Goal: Information Seeking & Learning: Learn about a topic

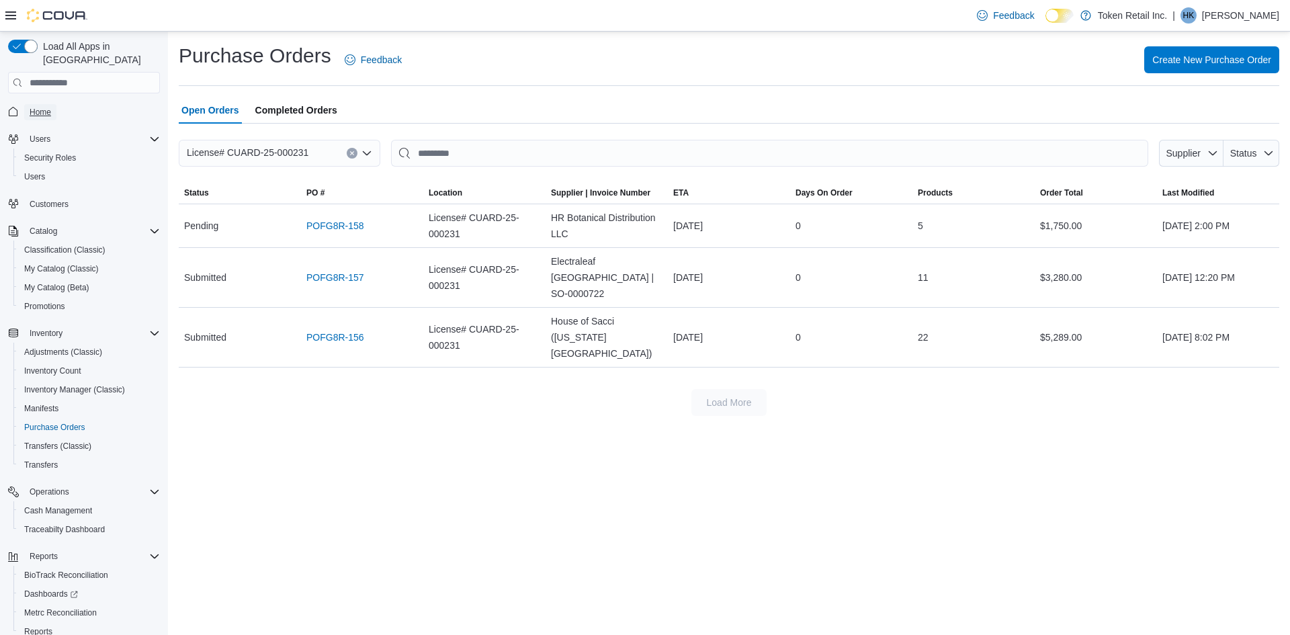
click at [56, 104] on link "Home" at bounding box center [40, 112] width 32 height 16
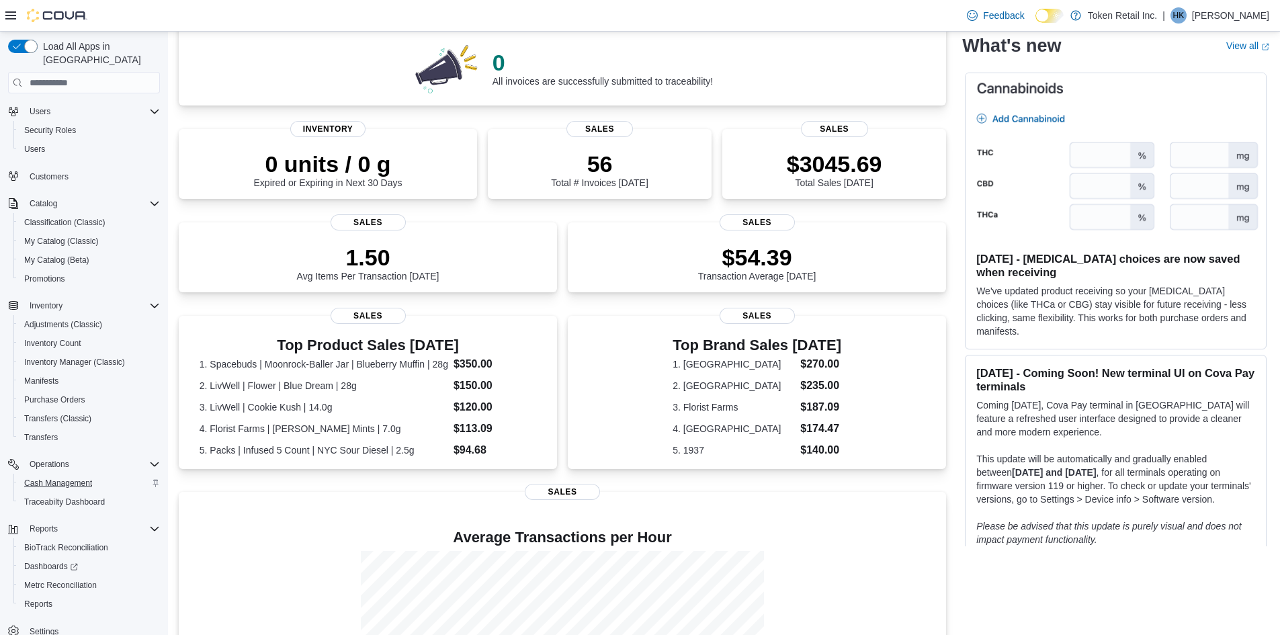
scroll to position [42, 0]
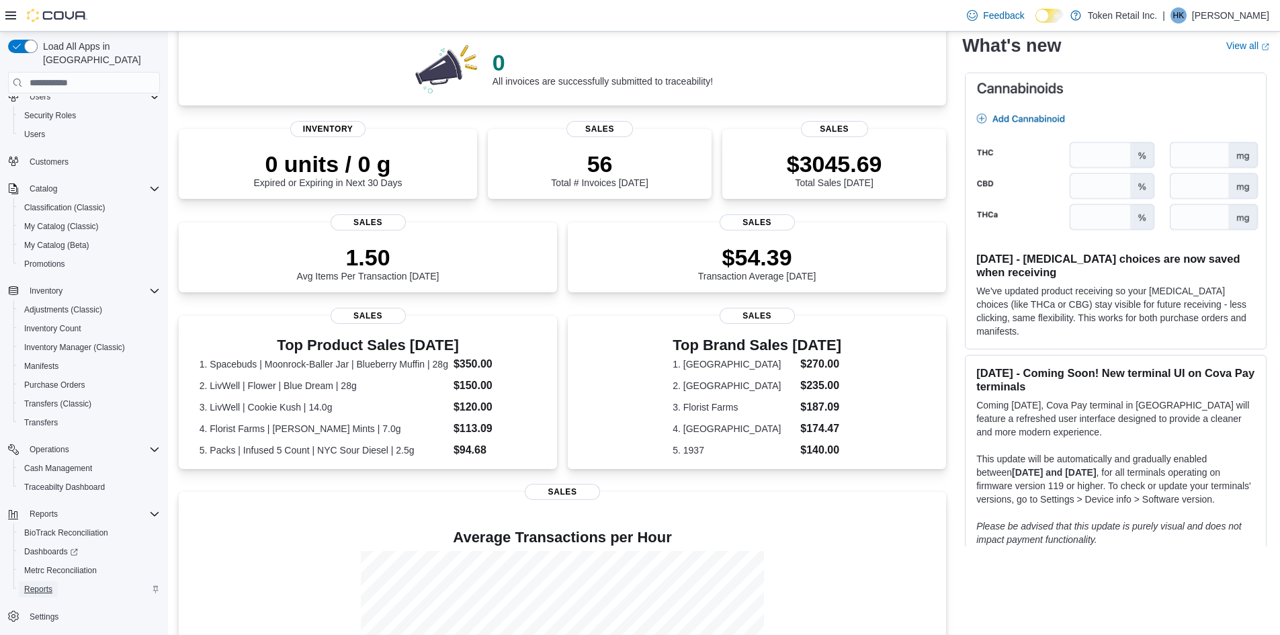
click at [28, 584] on span "Reports" at bounding box center [38, 589] width 28 height 11
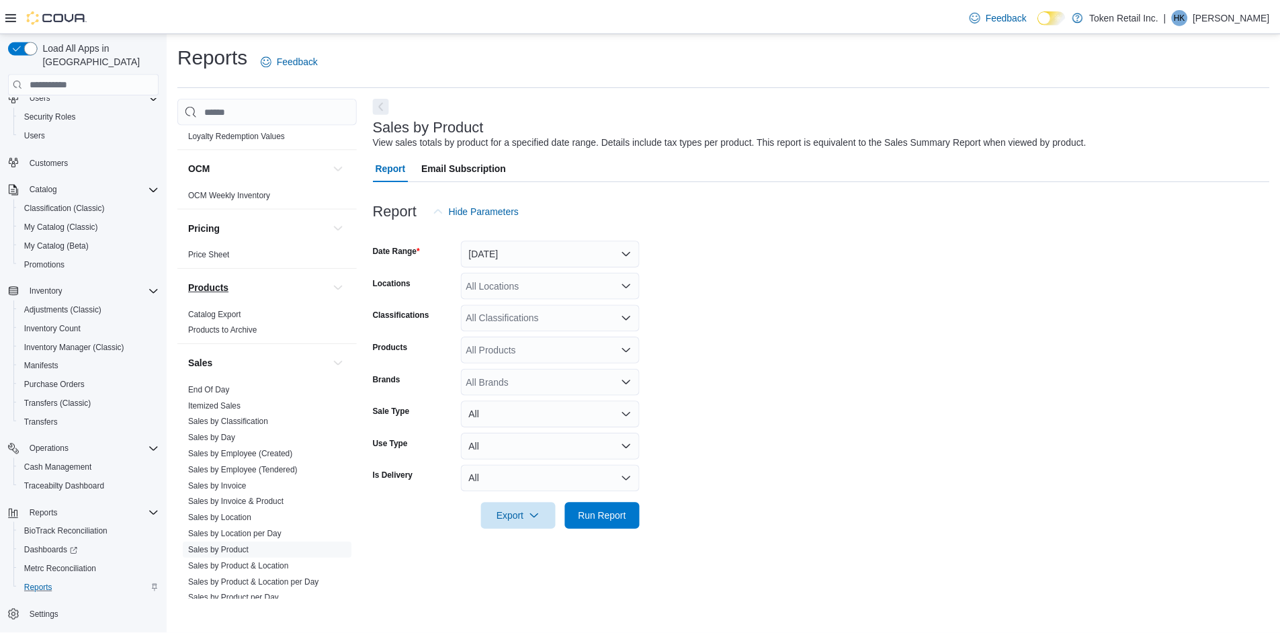
scroll to position [470, 0]
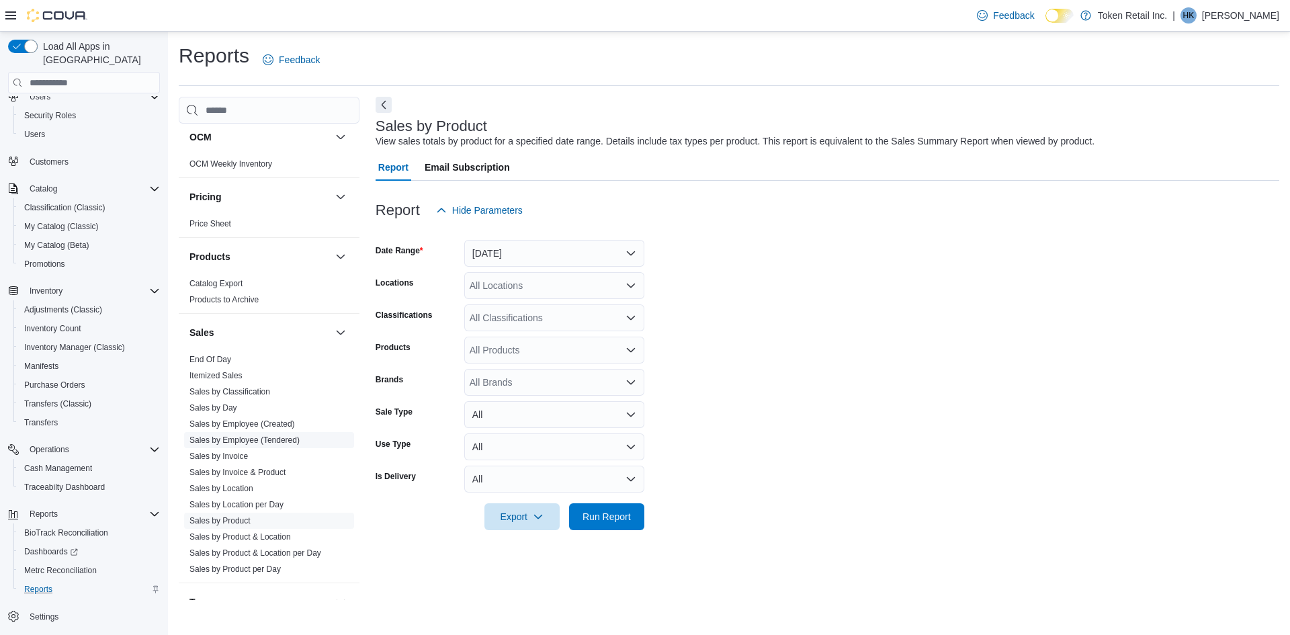
click at [218, 439] on link "Sales by Employee (Tendered)" at bounding box center [244, 439] width 110 height 9
click at [564, 253] on button "[DATE]" at bounding box center [554, 253] width 180 height 27
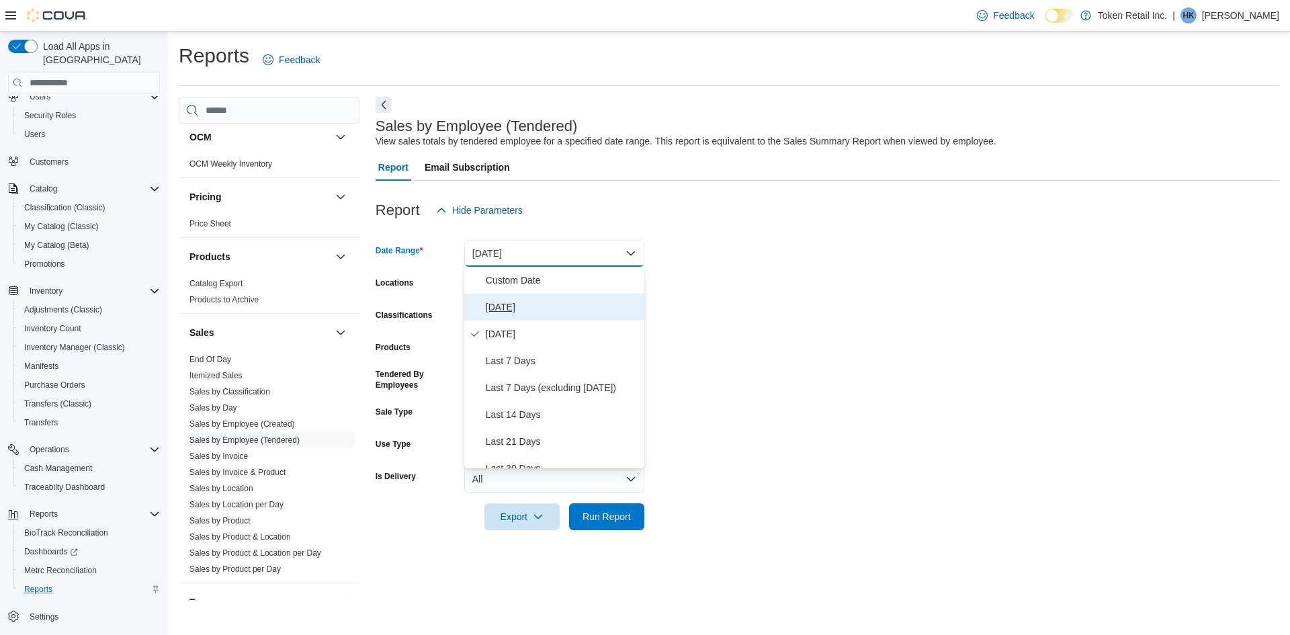
click at [535, 305] on span "[DATE]" at bounding box center [562, 307] width 153 height 16
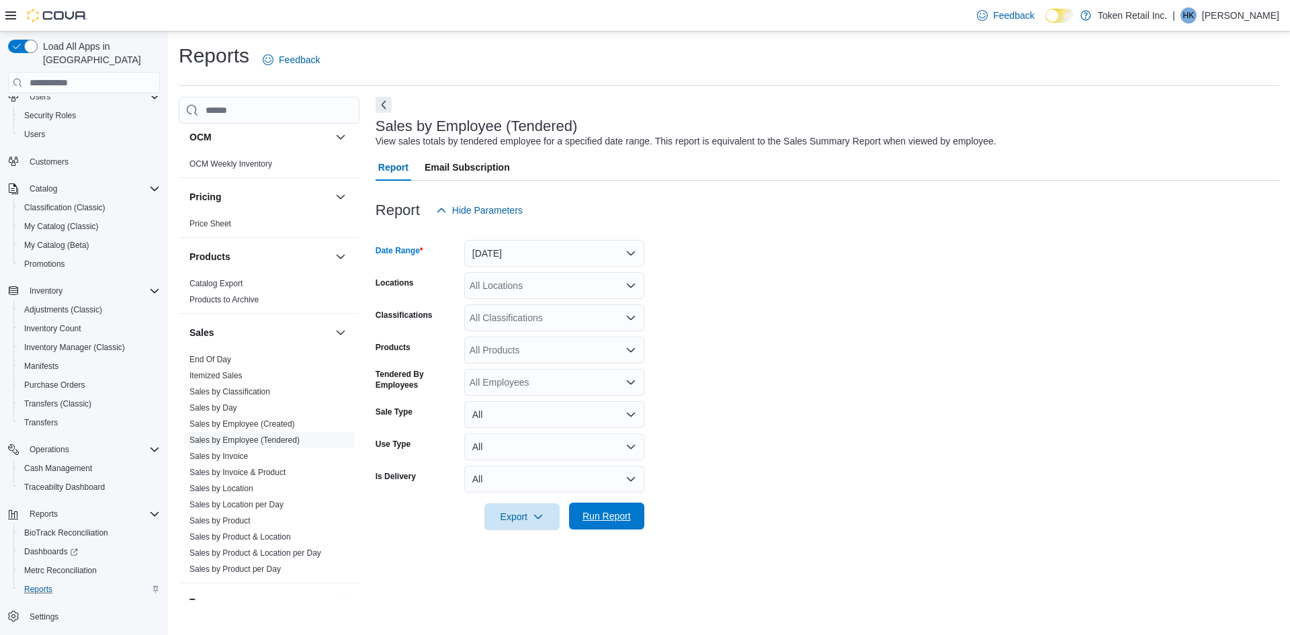
click at [621, 509] on span "Run Report" at bounding box center [606, 515] width 59 height 27
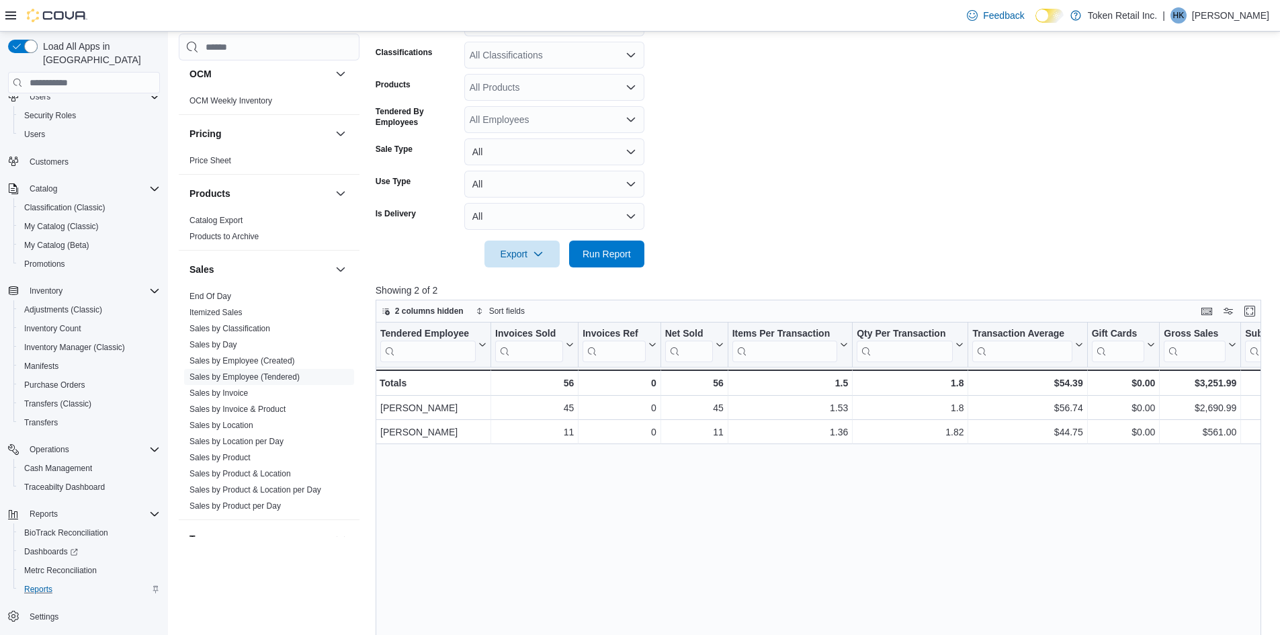
scroll to position [336, 0]
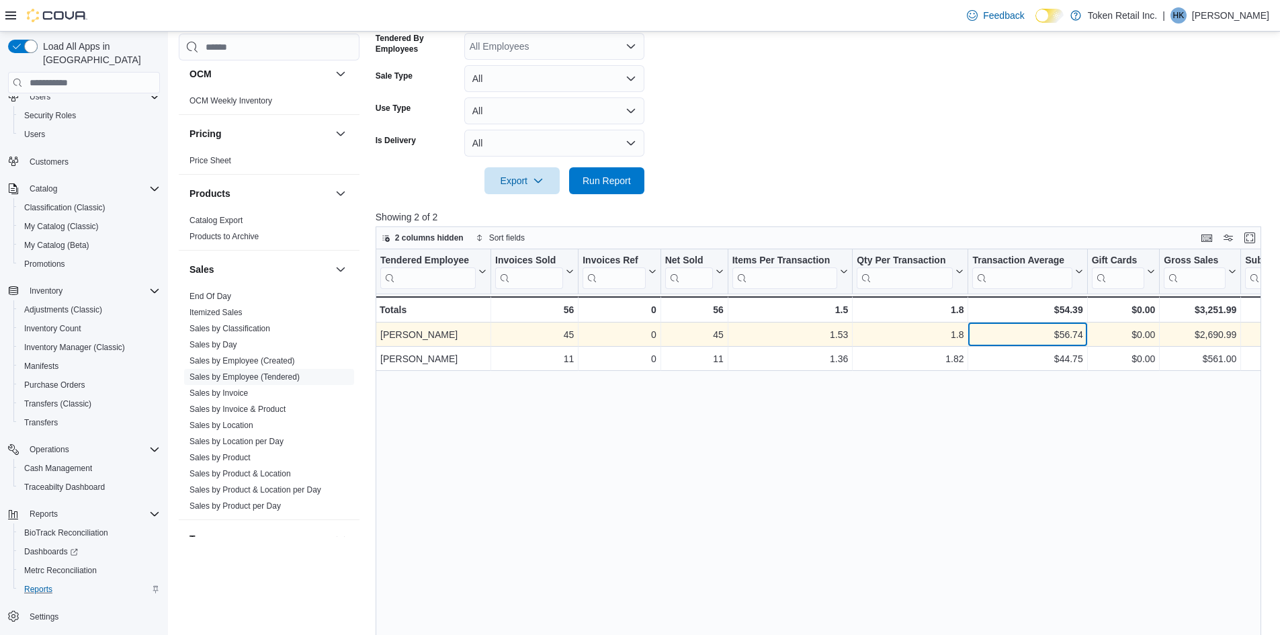
click at [1046, 339] on div "$56.74" at bounding box center [1027, 334] width 110 height 16
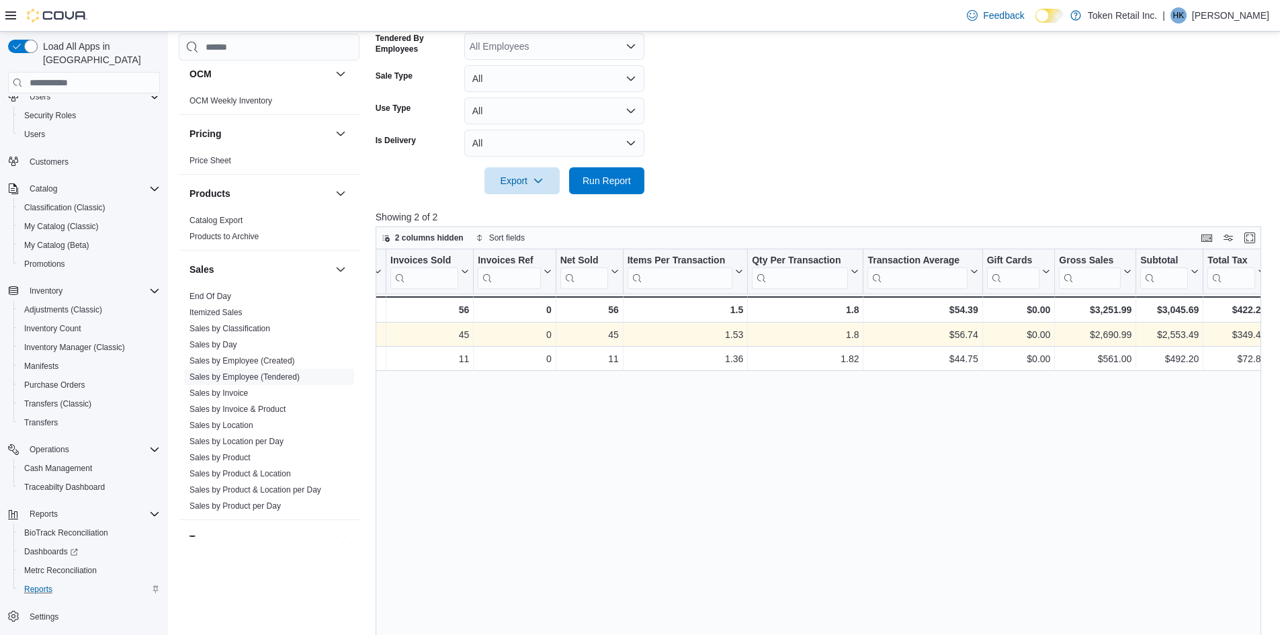
scroll to position [0, 194]
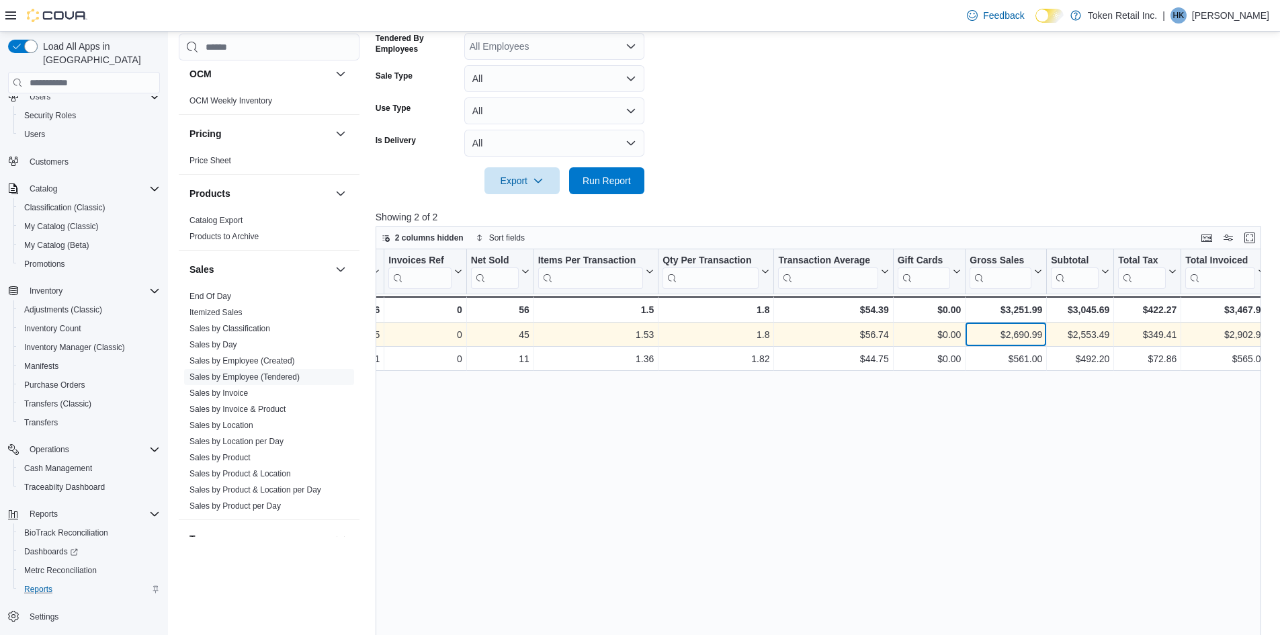
click at [1036, 332] on div "$2,690.99" at bounding box center [1005, 334] width 73 height 16
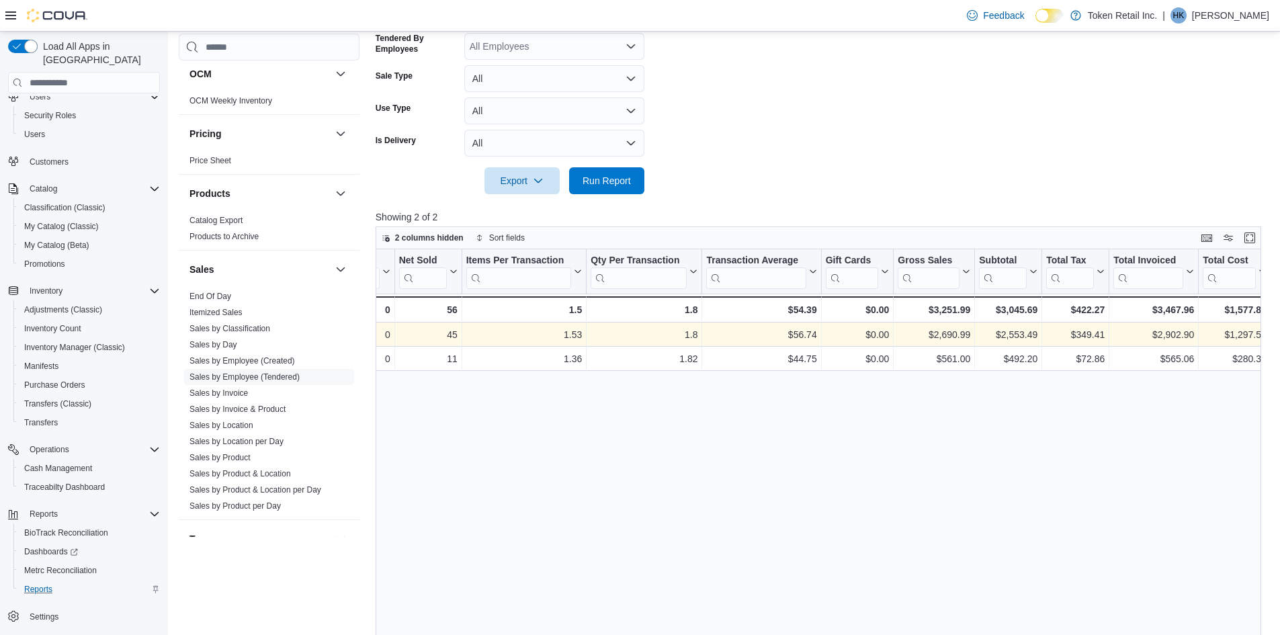
scroll to position [0, 348]
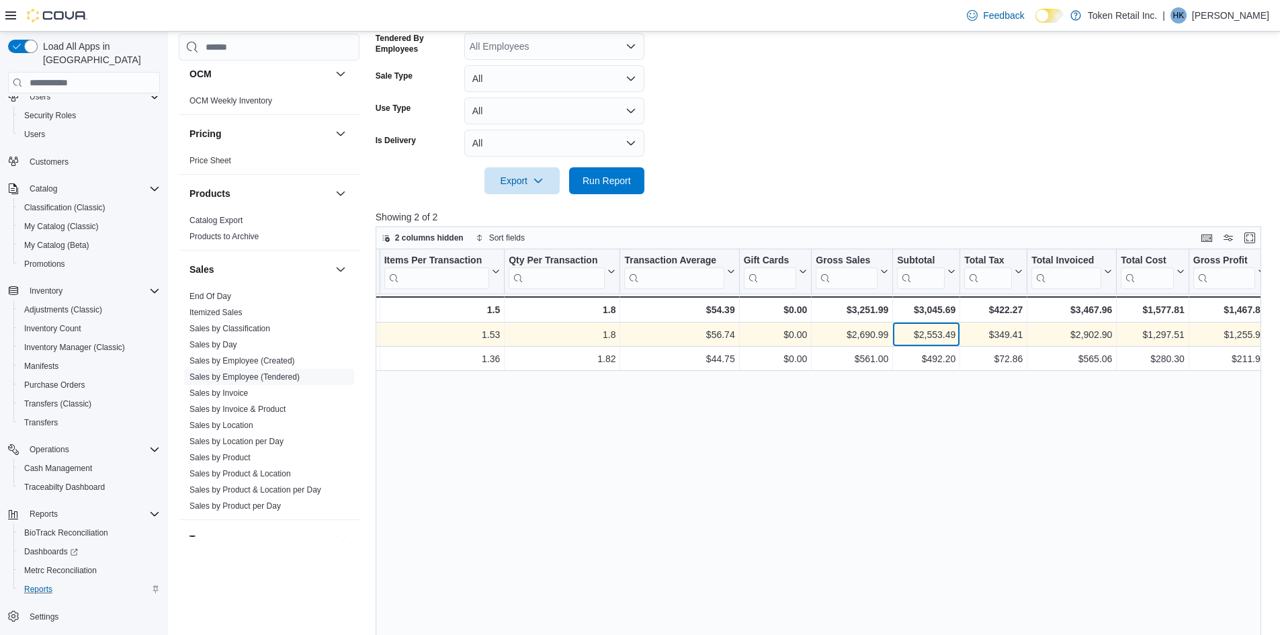
click at [924, 334] on div "$2,553.49" at bounding box center [926, 334] width 58 height 16
